Goal: Task Accomplishment & Management: Manage account settings

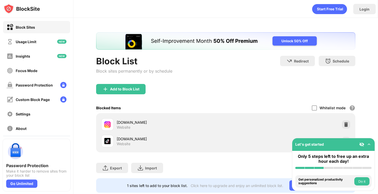
click at [347, 123] on img at bounding box center [346, 124] width 5 height 5
